Goal: Information Seeking & Learning: Learn about a topic

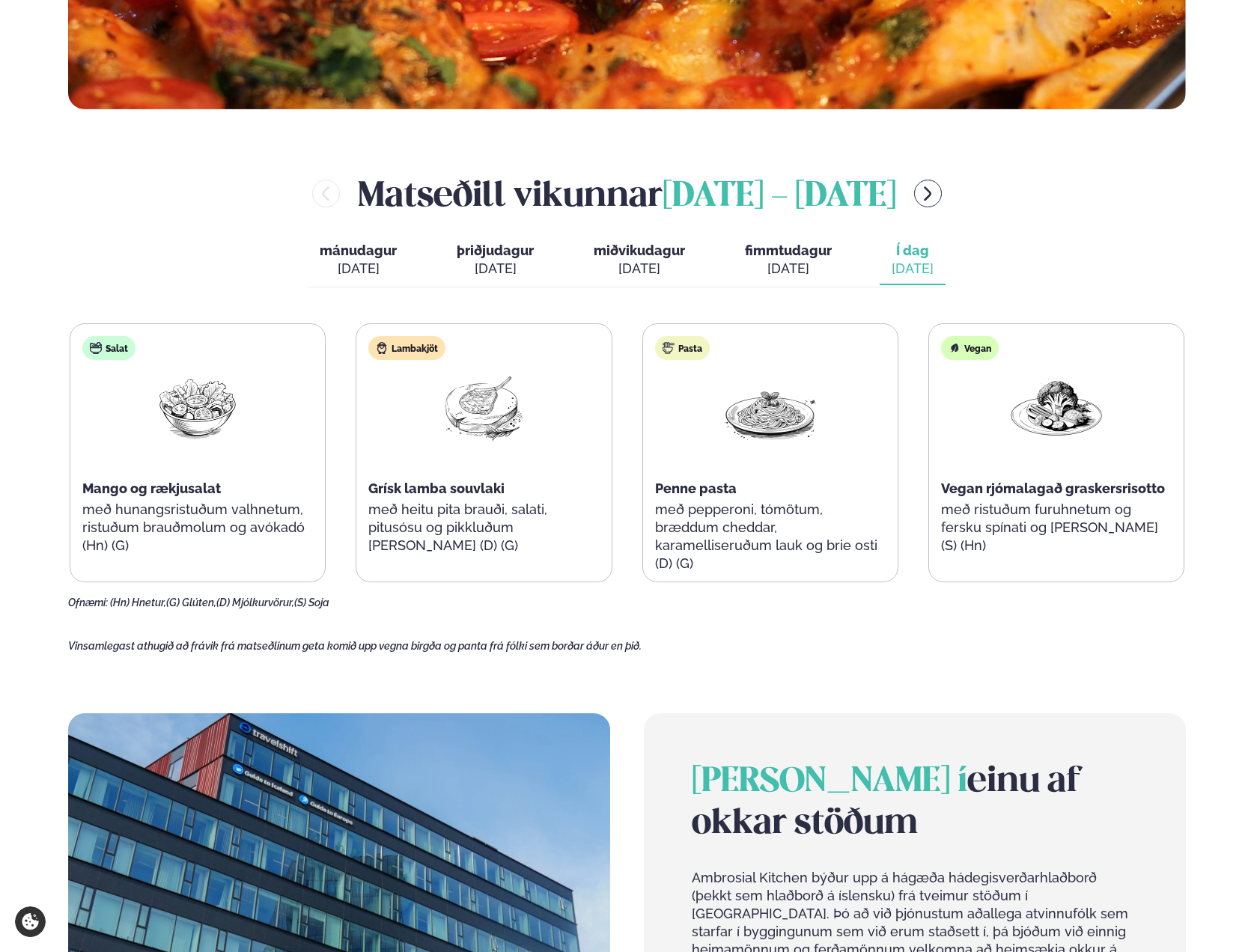
scroll to position [724, 0]
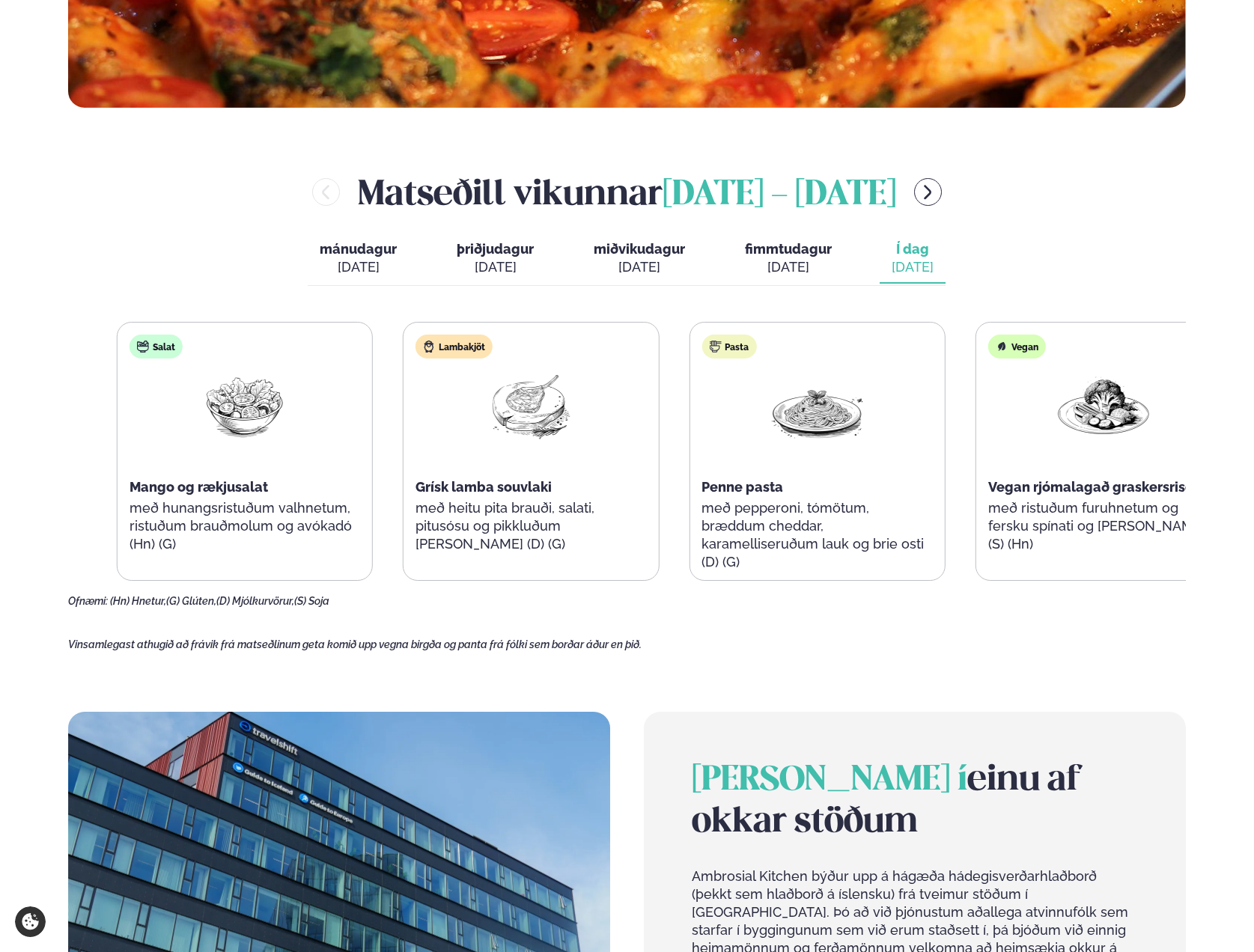
click at [758, 486] on span "Penne pasta" at bounding box center [742, 486] width 82 height 16
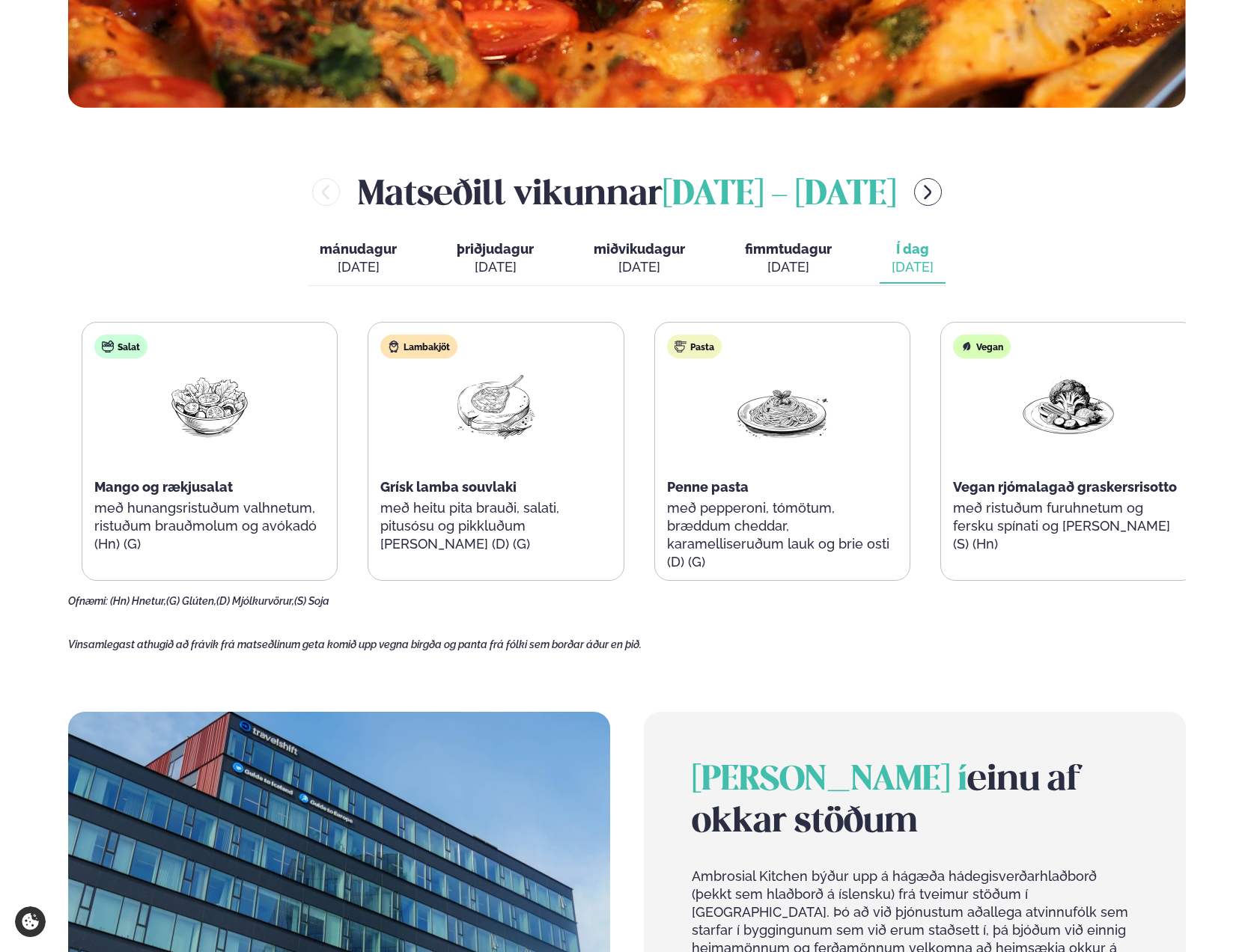
click at [1080, 436] on div "Salat Mango og rækjusalat með hunangsristuðum valhnetum, ristuðum brauðmolum og…" at bounding box center [639, 451] width 1115 height 259
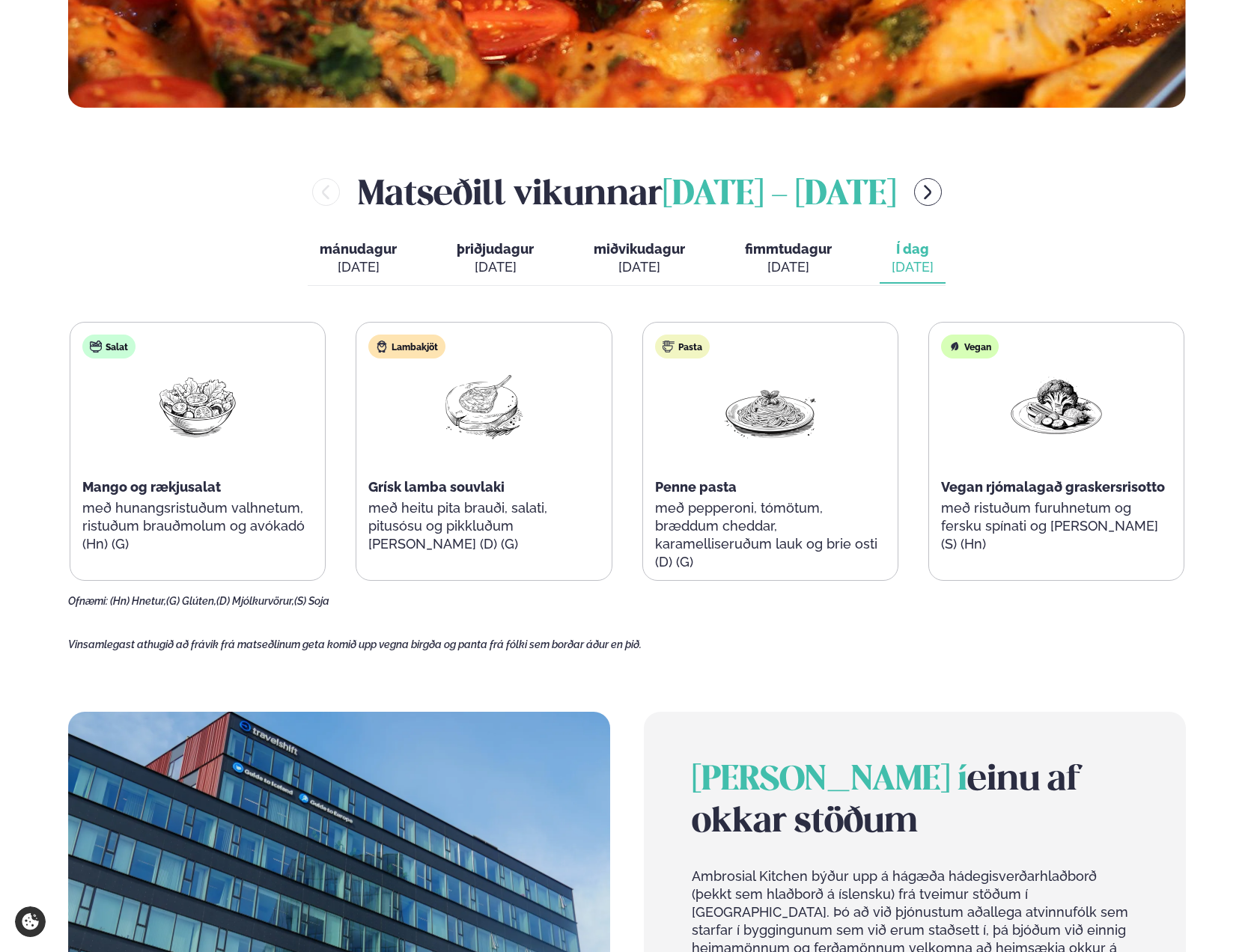
drag, startPoint x: 810, startPoint y: 265, endPoint x: 852, endPoint y: 274, distance: 43.0
click at [811, 265] on div "[DATE]" at bounding box center [788, 267] width 87 height 18
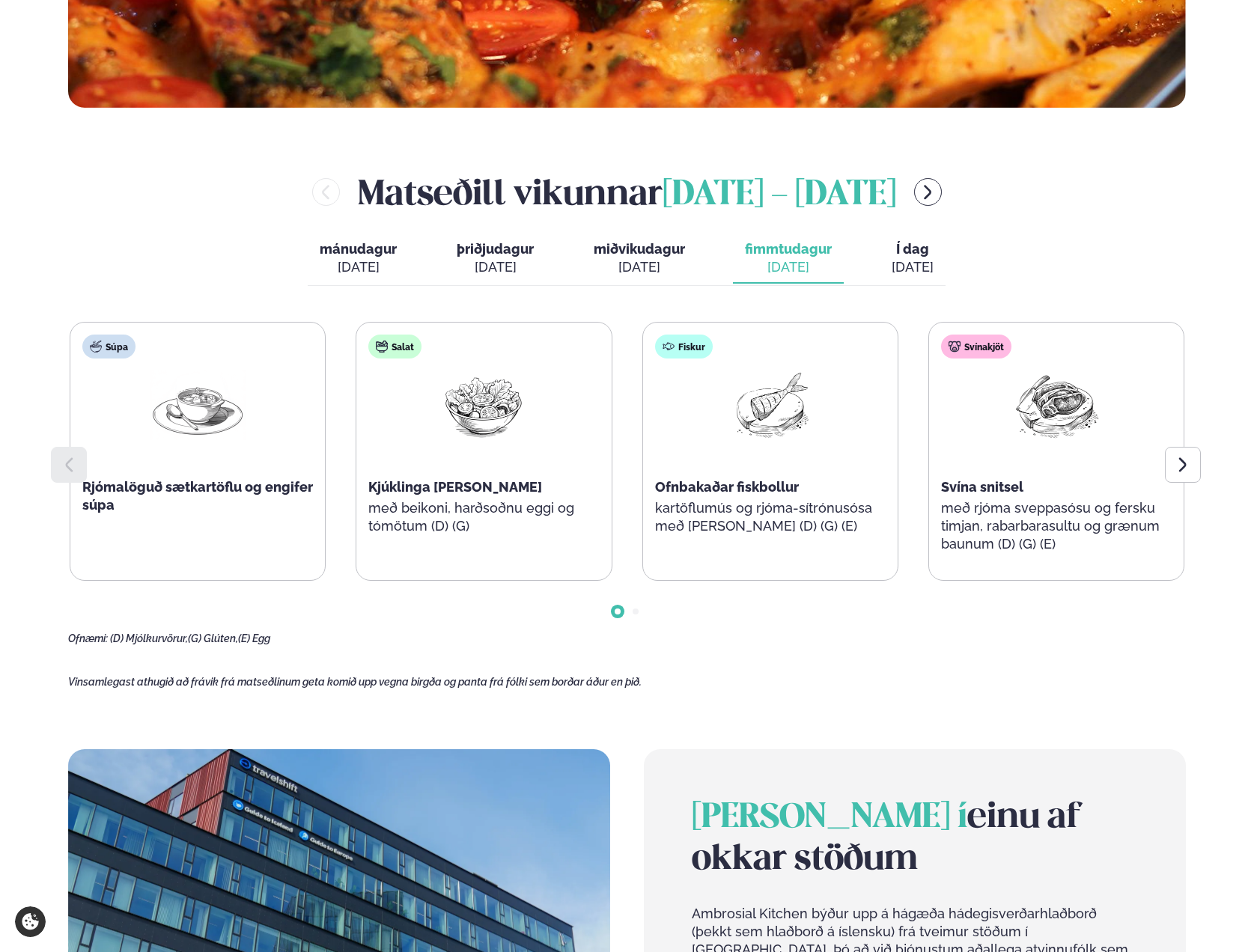
click at [908, 256] on span "Í dag" at bounding box center [913, 249] width 41 height 18
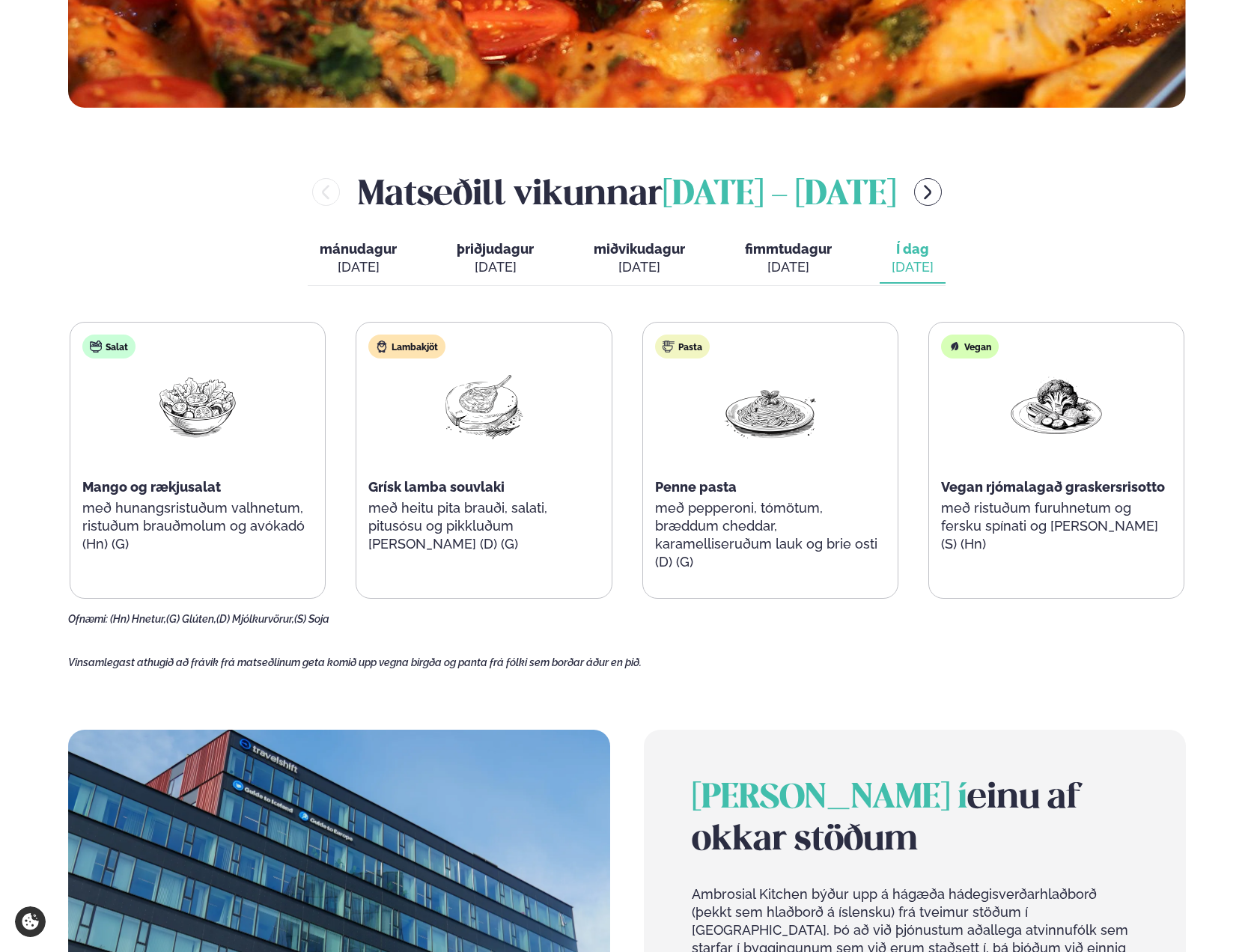
click at [762, 446] on div at bounding box center [770, 419] width 96 height 96
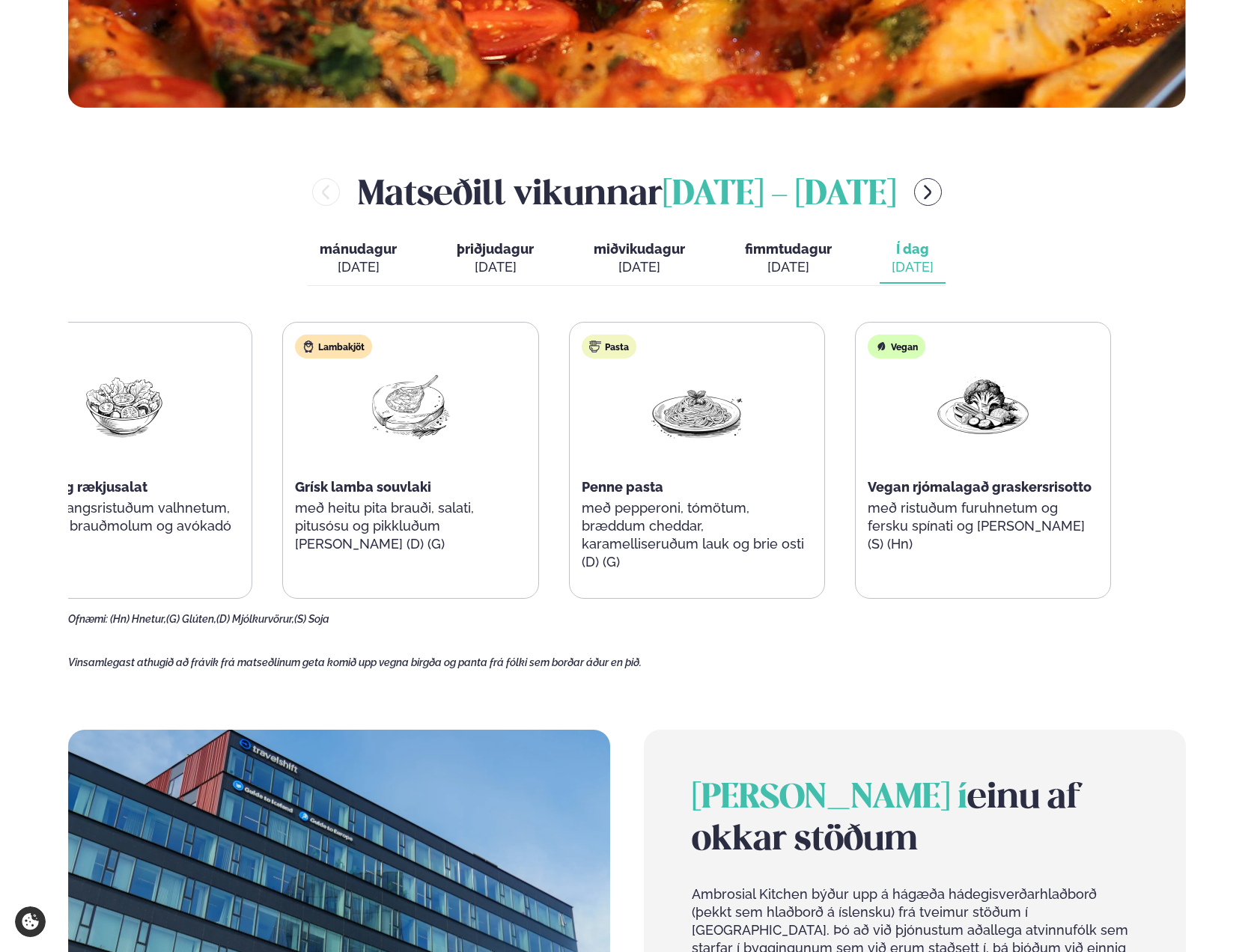
click at [663, 411] on div "Pasta Penne pasta með pepperoni, tómötum, bræddum cheddar, karamelliseruðum lau…" at bounding box center [697, 460] width 255 height 275
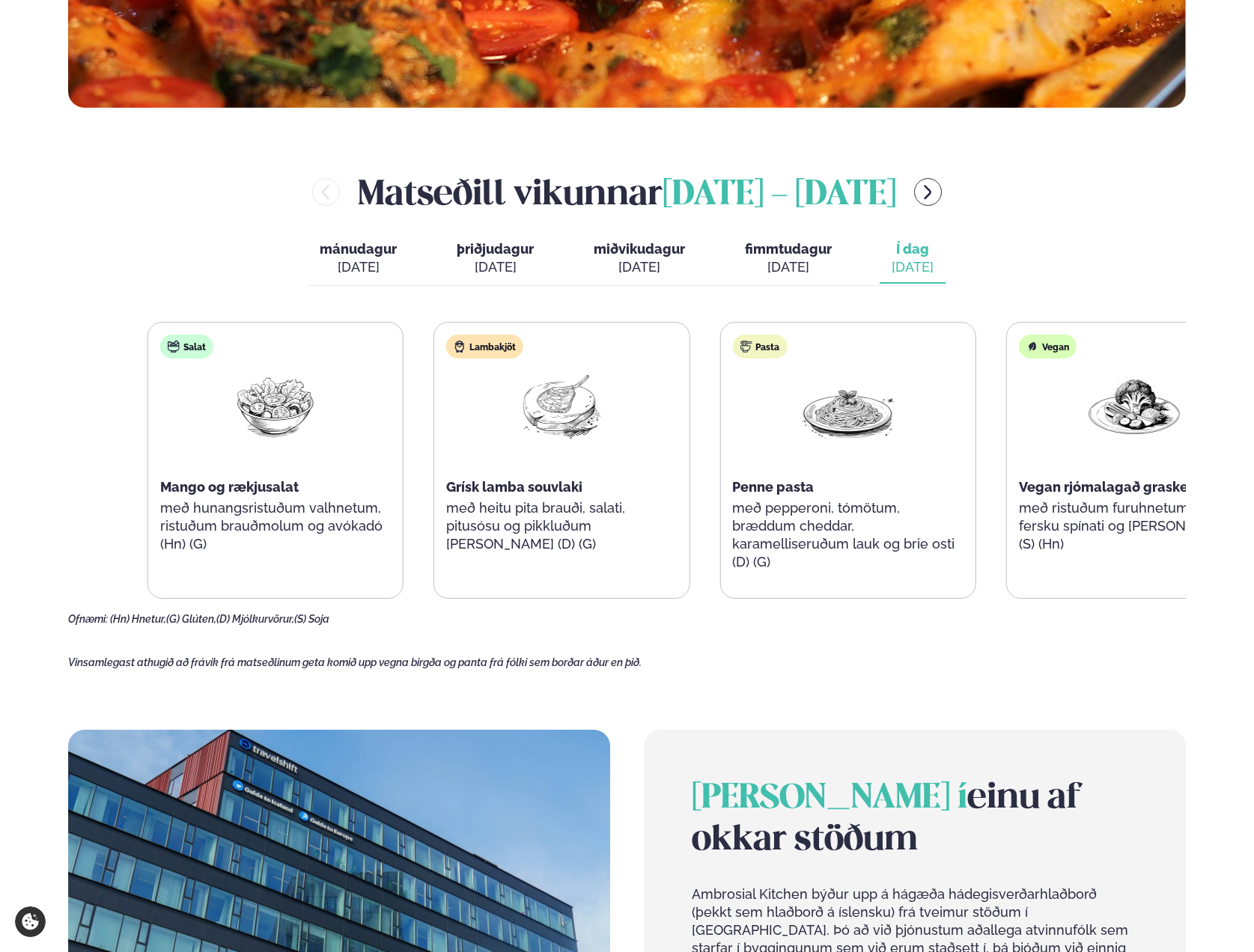
click at [962, 434] on div "Pasta Penne pasta með pepperoni, tómötum, bræddum cheddar, karamelliseruðum lau…" at bounding box center [848, 460] width 255 height 275
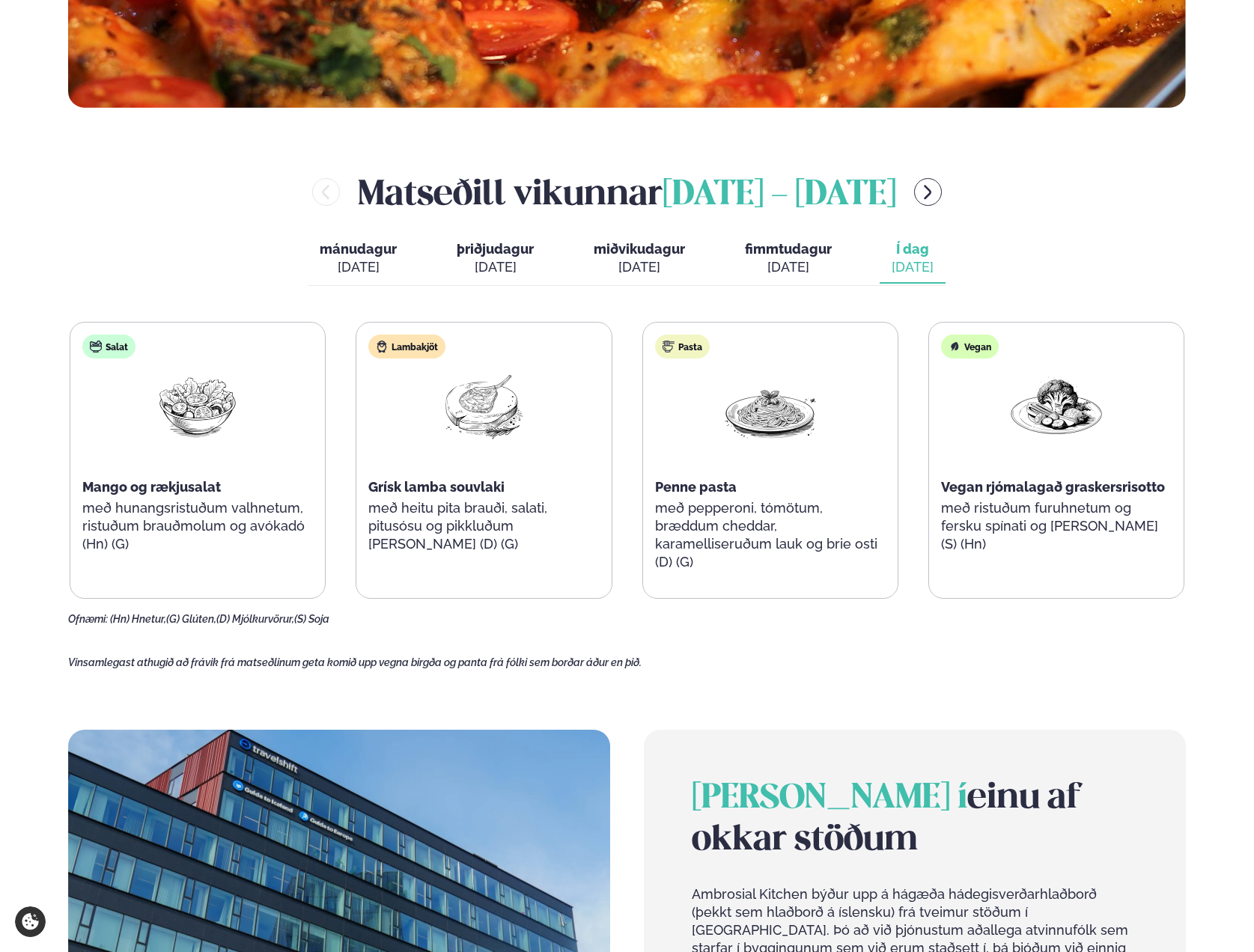
click at [1063, 227] on div "[PERSON_NAME] [DATE] - [DATE] [PERSON_NAME]. [DATE] þriðjudagur þri. [DATE] mið…" at bounding box center [627, 397] width 1118 height 458
click at [1054, 228] on div "[PERSON_NAME] [DATE] - [DATE] [PERSON_NAME]. [DATE] þriðjudagur þri. [DATE] mið…" at bounding box center [627, 397] width 1118 height 458
click at [1075, 227] on div "[PERSON_NAME] [DATE] - [DATE] [PERSON_NAME]. [DATE] þriðjudagur þri. [DATE] mið…" at bounding box center [627, 397] width 1118 height 458
